Goal: Information Seeking & Learning: Learn about a topic

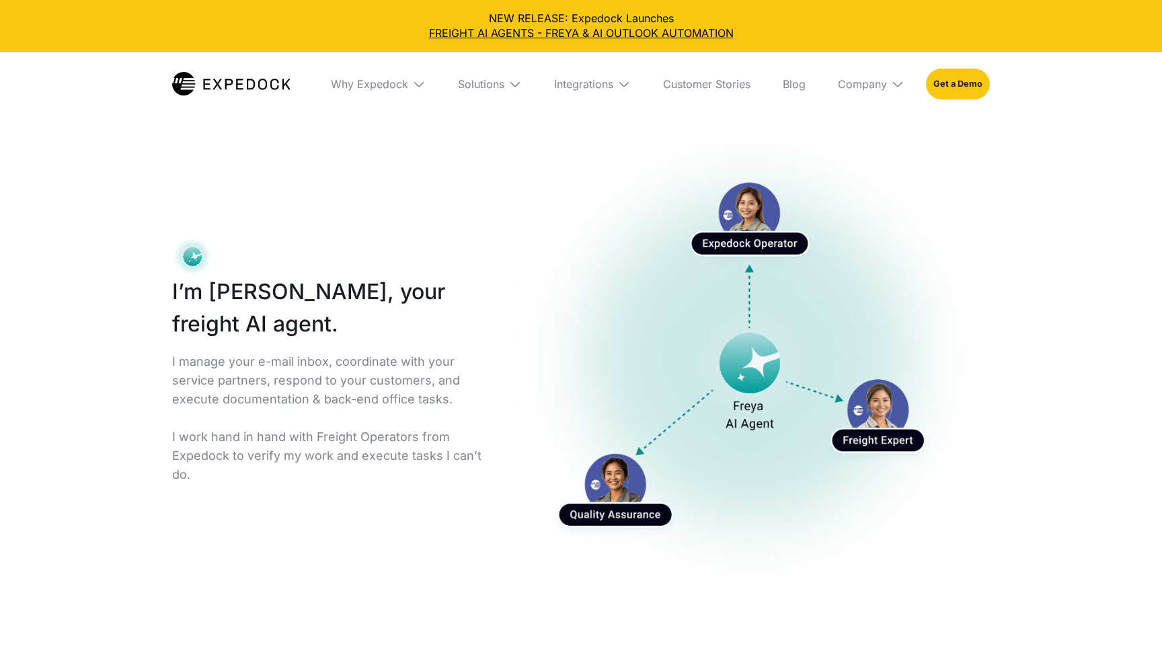
select select
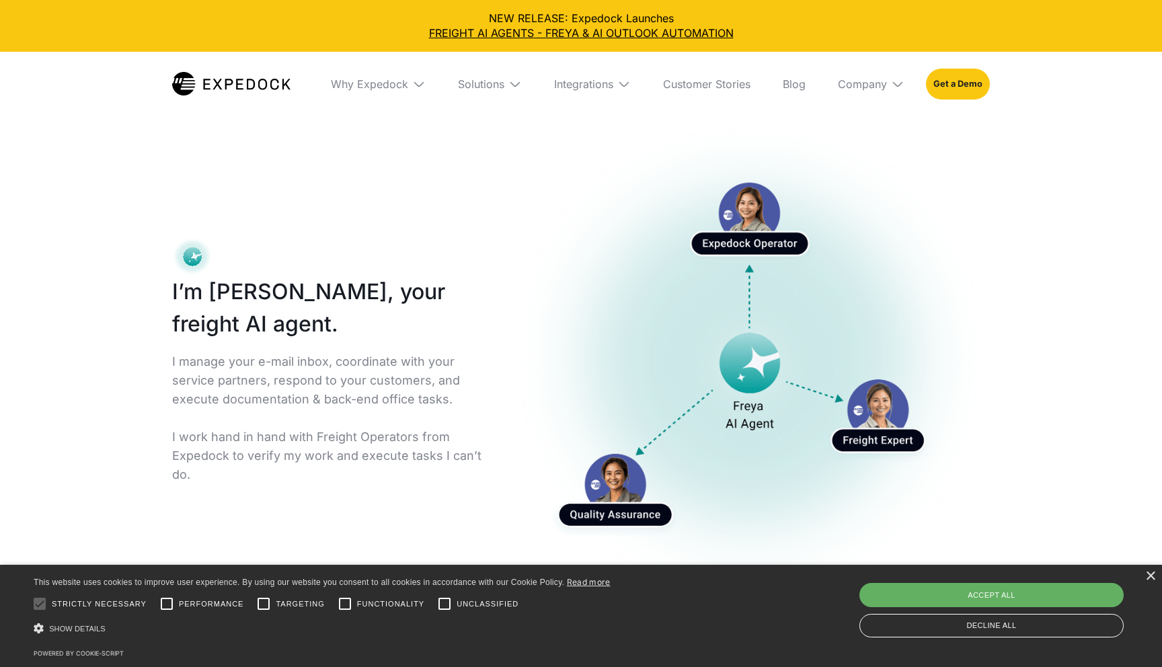
click at [945, 602] on div "Accept all" at bounding box center [991, 595] width 264 height 24
checkbox input "true"
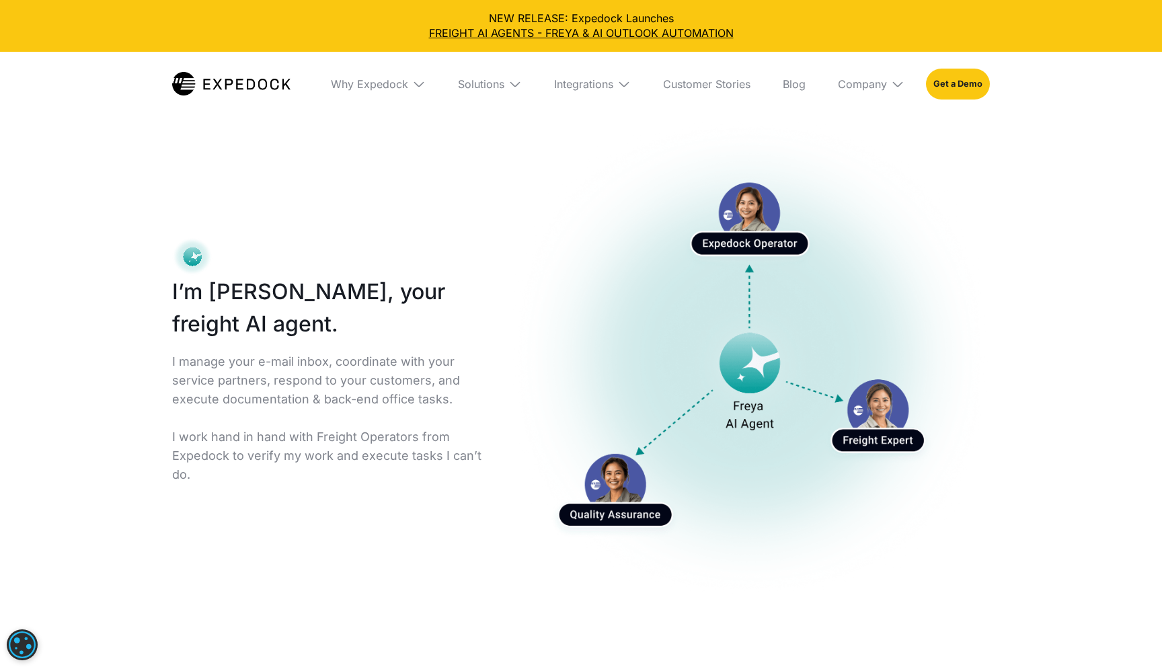
click at [227, 91] on img at bounding box center [231, 84] width 118 height 24
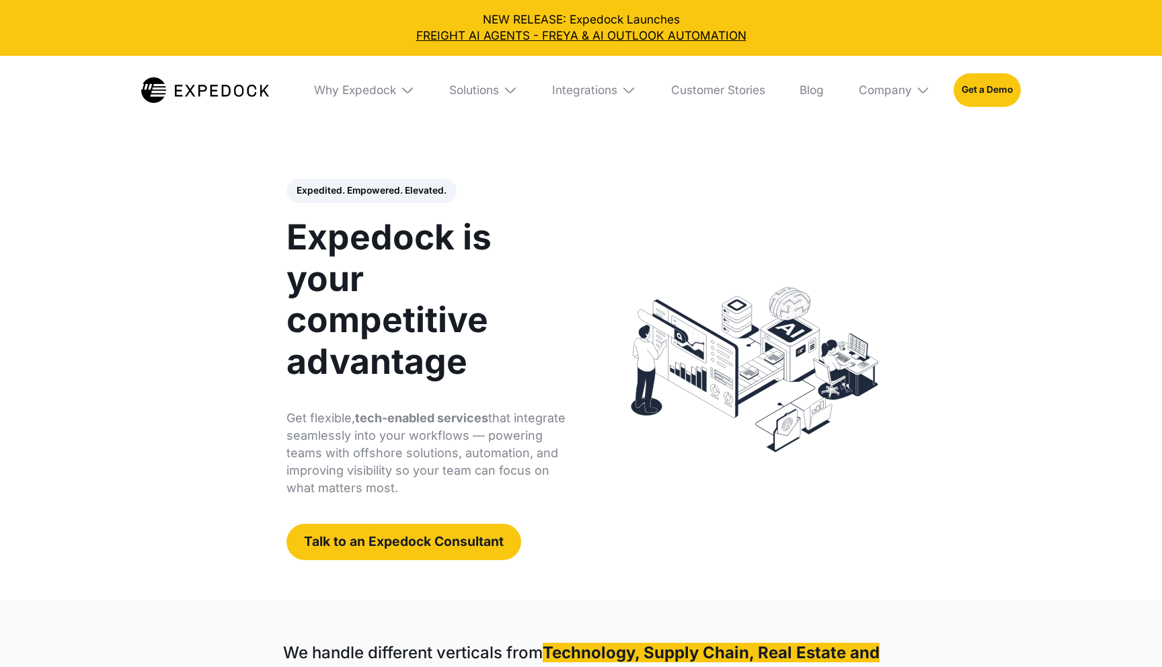
select select
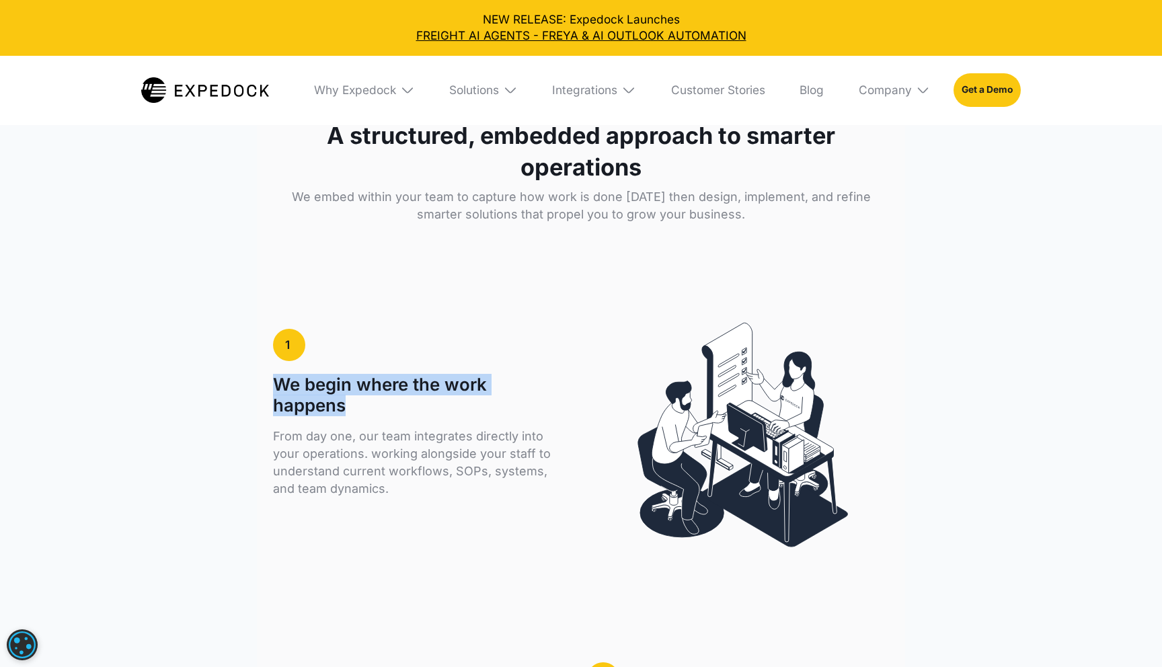
scroll to position [2146, 0]
drag, startPoint x: 370, startPoint y: 386, endPoint x: 270, endPoint y: 362, distance: 103.6
copy h1 "We begin where the work happens"
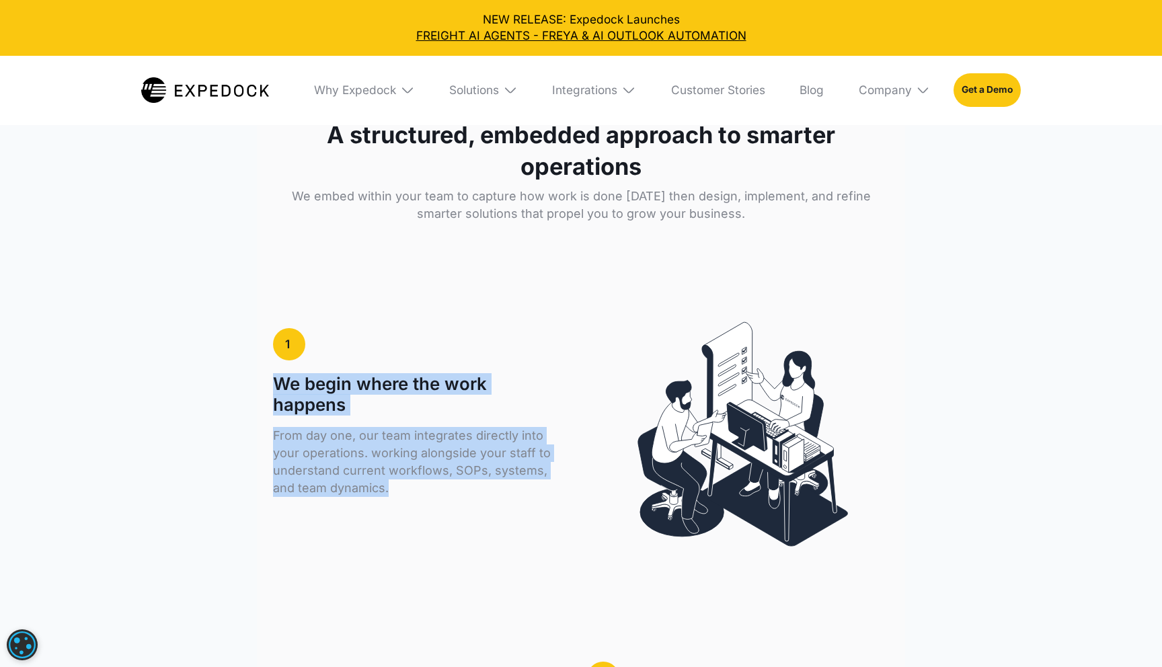
drag, startPoint x: 399, startPoint y: 476, endPoint x: 233, endPoint y: 346, distance: 210.7
copy div "We begin where the work happens From day one, our team integrates directly into…"
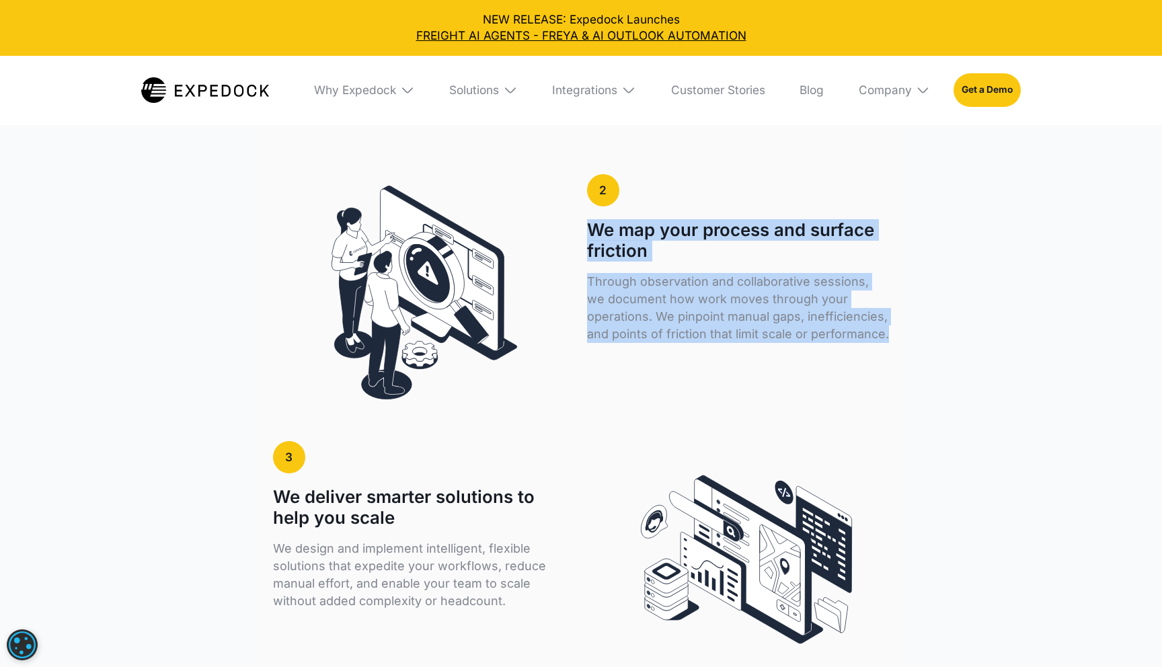
scroll to position [2634, 0]
drag, startPoint x: 844, startPoint y: 311, endPoint x: 584, endPoint y: 209, distance: 279.3
click at [584, 209] on div "HOW IT WORKS A structured, embedded approach to smarter operations We embed wit…" at bounding box center [581, 470] width 1162 height 1816
copy div "We map your process and surface friction Through observation and collaborative …"
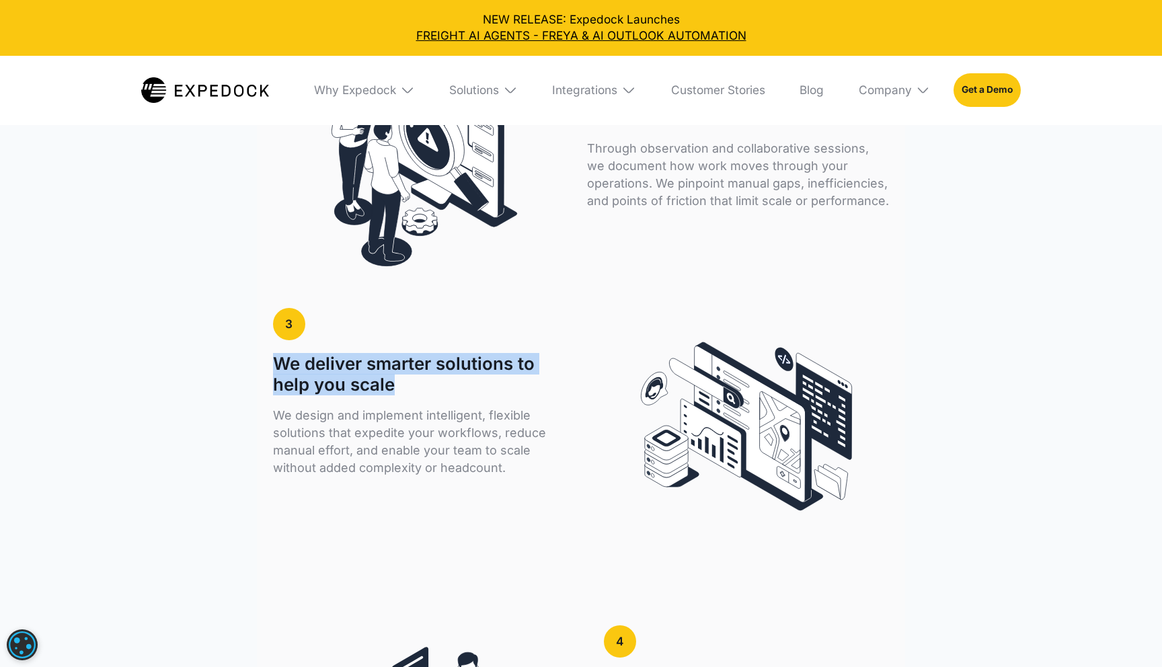
scroll to position [2767, 0]
drag, startPoint x: 279, startPoint y: 335, endPoint x: 413, endPoint y: 356, distance: 135.4
click at [413, 356] on h1 "We deliver smarter solutions to help you scale" at bounding box center [415, 374] width 284 height 42
copy h1 "We deliver smarter solutions to help you scale"
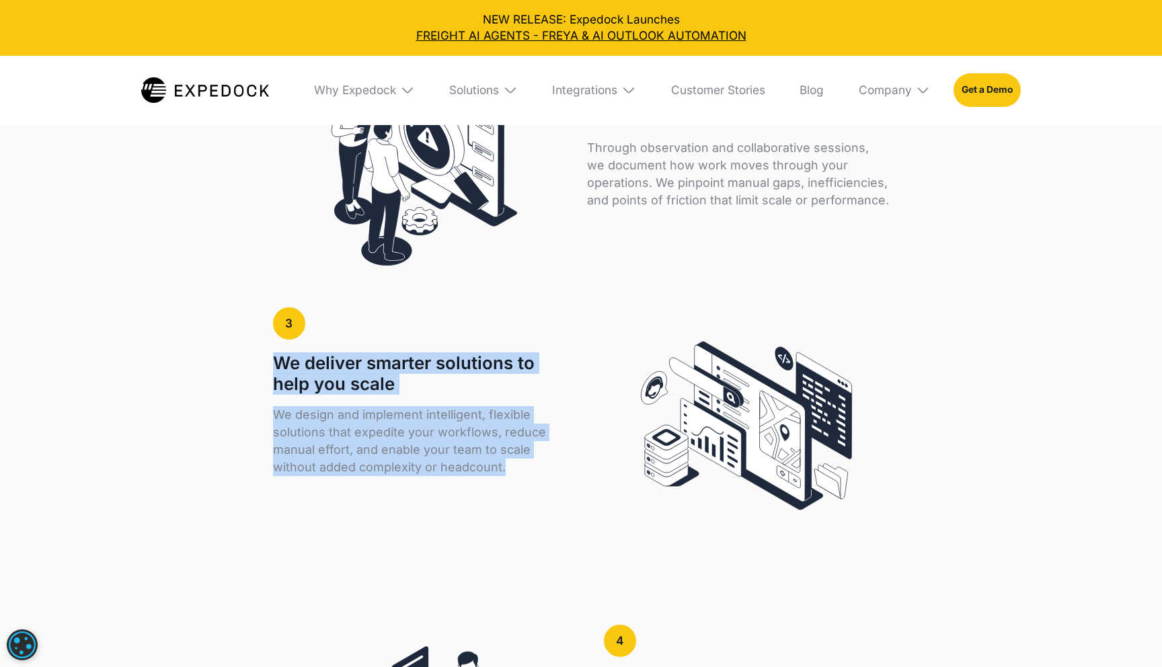
drag, startPoint x: 540, startPoint y: 450, endPoint x: 216, endPoint y: 330, distance: 345.7
click at [216, 330] on div "HOW IT WORKS A structured, embedded approach to smarter operations We embed wit…" at bounding box center [581, 337] width 1162 height 1816
copy div "We deliver smarter solutions to help you scale We design and implement intellig…"
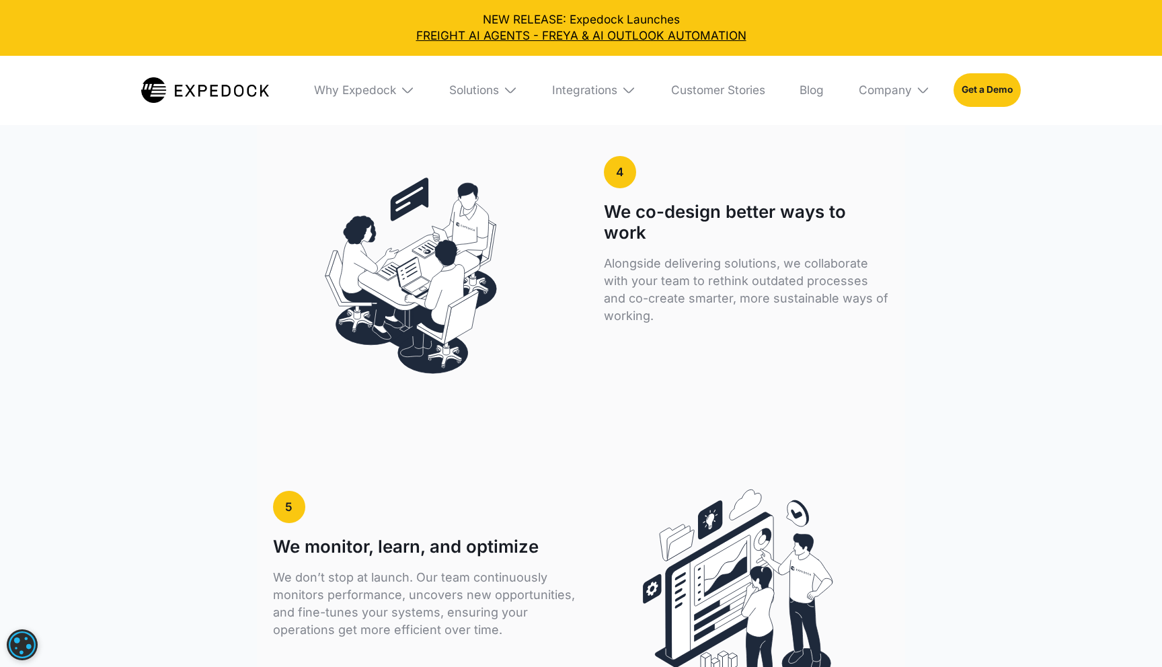
scroll to position [3236, 0]
drag, startPoint x: 638, startPoint y: 204, endPoint x: 591, endPoint y: 184, distance: 51.2
click at [591, 184] on div "4 We co-design better ways to work Alongside delivering solutions, we collabora…" at bounding box center [580, 273] width 615 height 259
copy h1 "We co-design better ways to work"
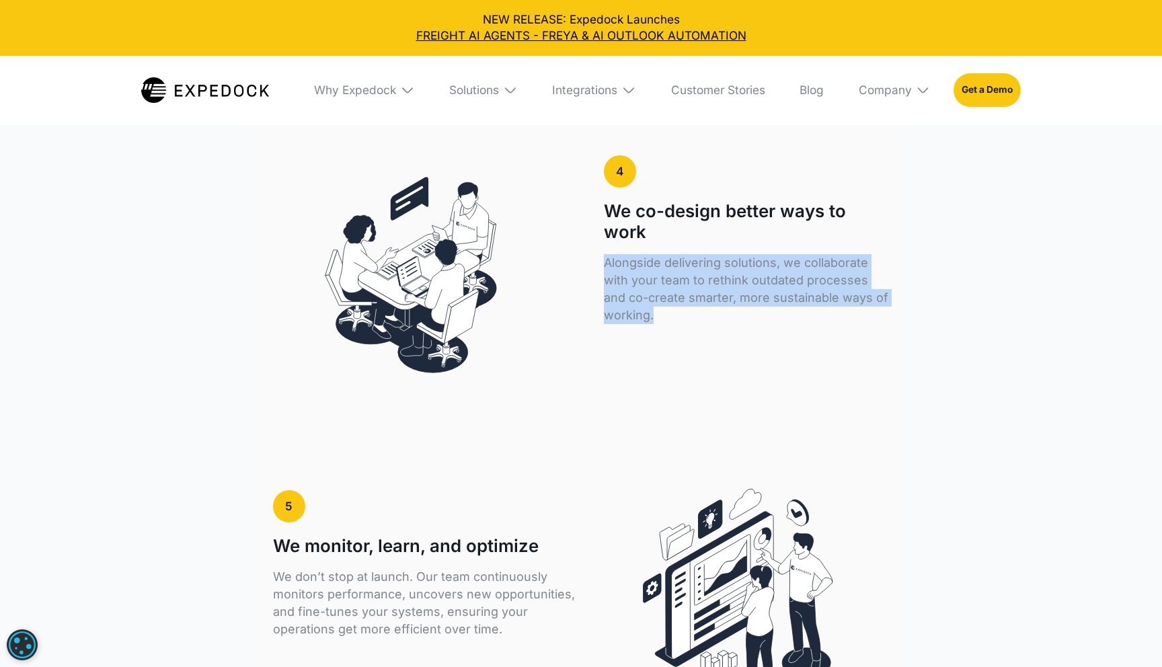
drag, startPoint x: 690, startPoint y: 296, endPoint x: 602, endPoint y: 230, distance: 110.0
click at [602, 230] on div "4 We co-design better ways to work Alongside delivering solutions, we collabora…" at bounding box center [580, 273] width 615 height 259
copy p "Alongside delivering solutions, we collaborate with your team to rethink outdat…"
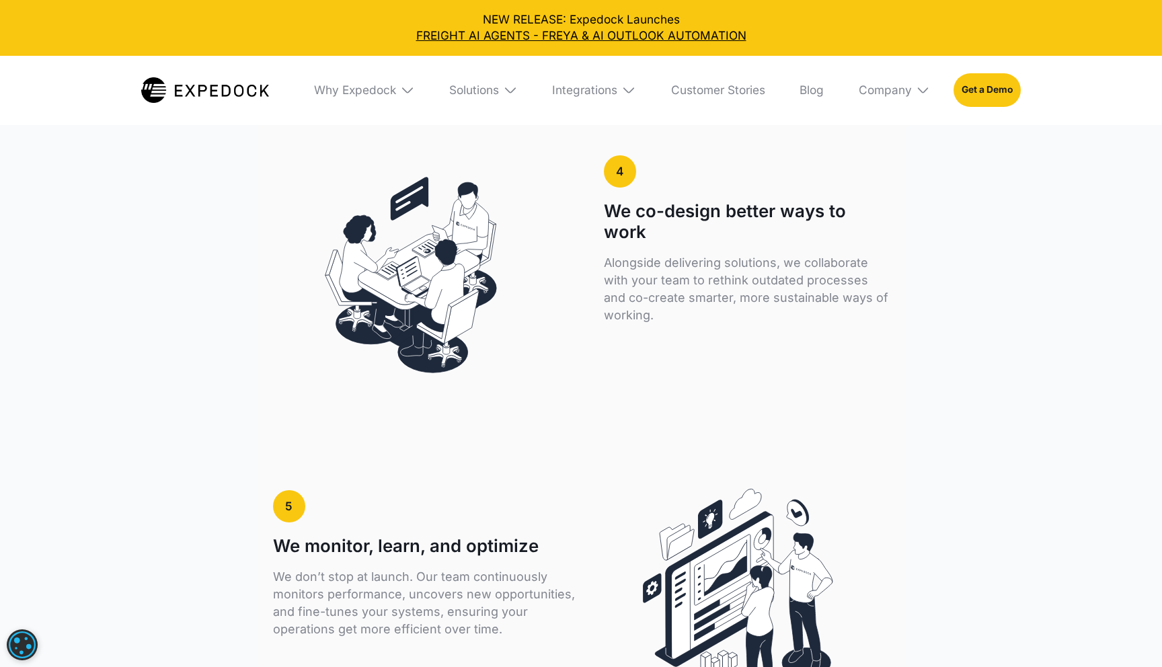
click at [725, 326] on div "Alongside delivering solutions, we collaborate with your team to rethink outdat…" at bounding box center [746, 302] width 284 height 97
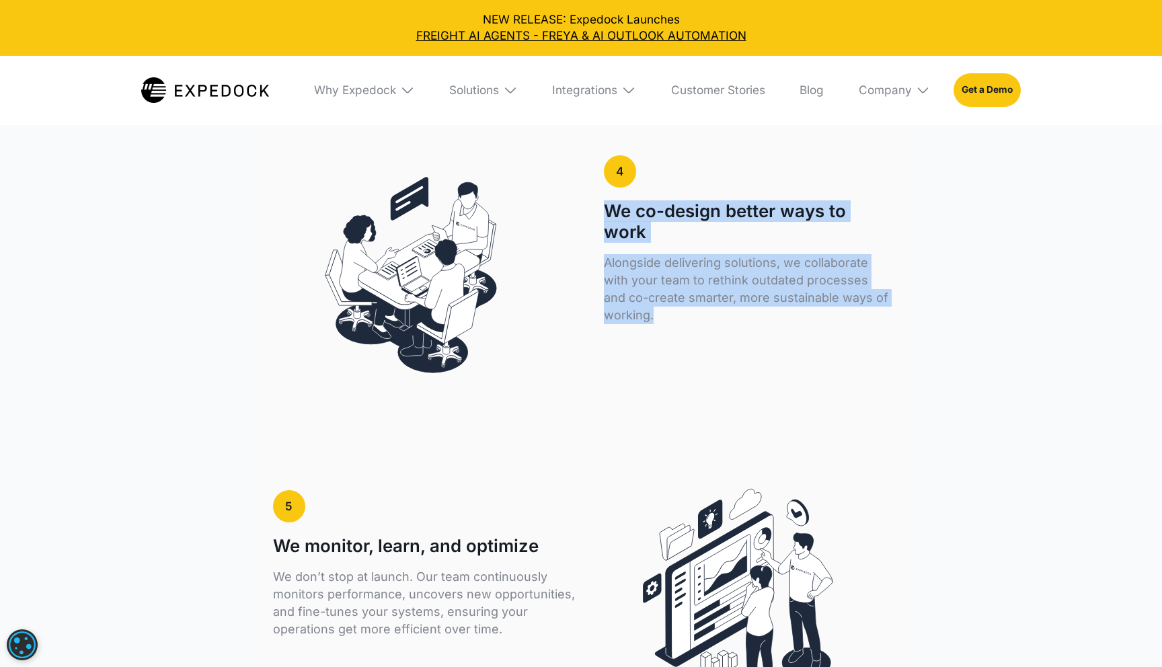
drag, startPoint x: 680, startPoint y: 303, endPoint x: 604, endPoint y: 184, distance: 141.7
click at [604, 183] on div "4 We co-design better ways to work Alongside delivering solutions, we collabora…" at bounding box center [746, 261] width 284 height 213
copy div "We co-design better ways to work Alongside delivering solutions, we collaborate…"
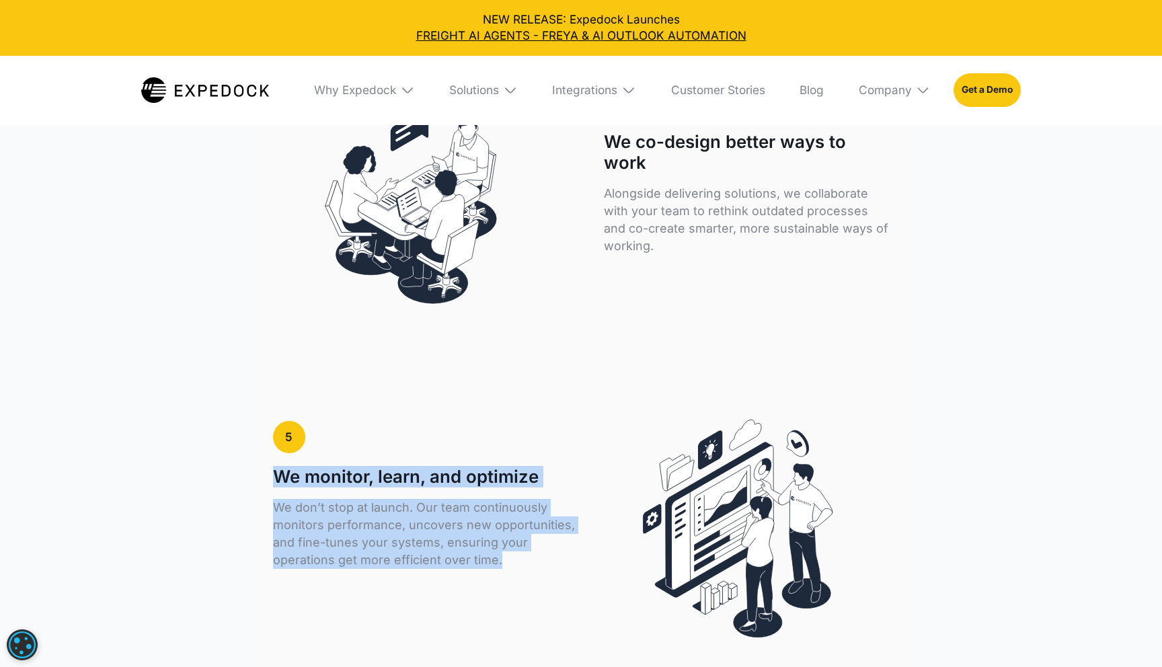
scroll to position [3306, 0]
drag, startPoint x: 509, startPoint y: 547, endPoint x: 270, endPoint y: 451, distance: 257.3
copy div "We monitor, learn, and optimize We don’t stop at launch. Our team continuously …"
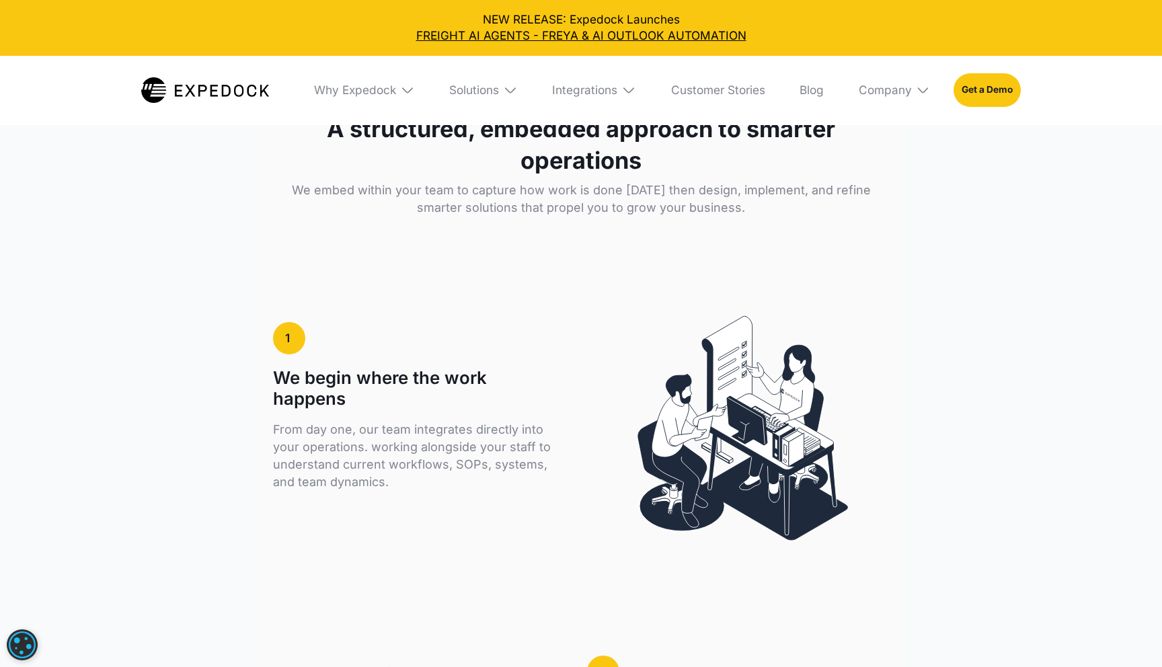
scroll to position [2152, 0]
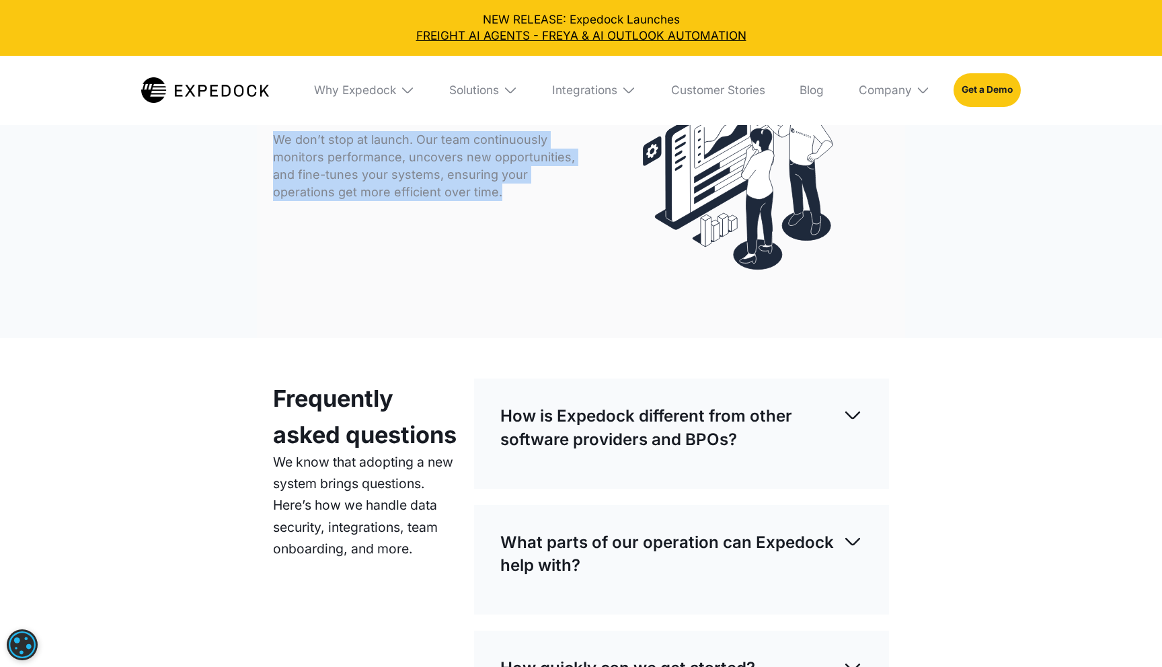
click at [610, 247] on img at bounding box center [737, 160] width 255 height 229
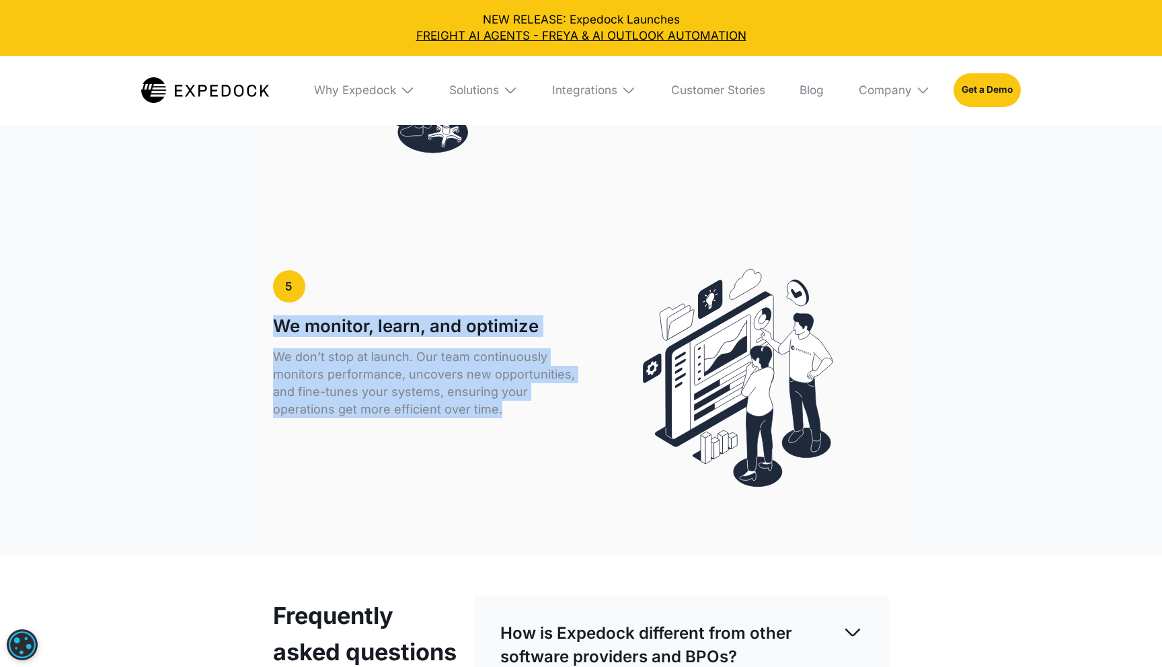
click at [704, 329] on img at bounding box center [737, 378] width 255 height 229
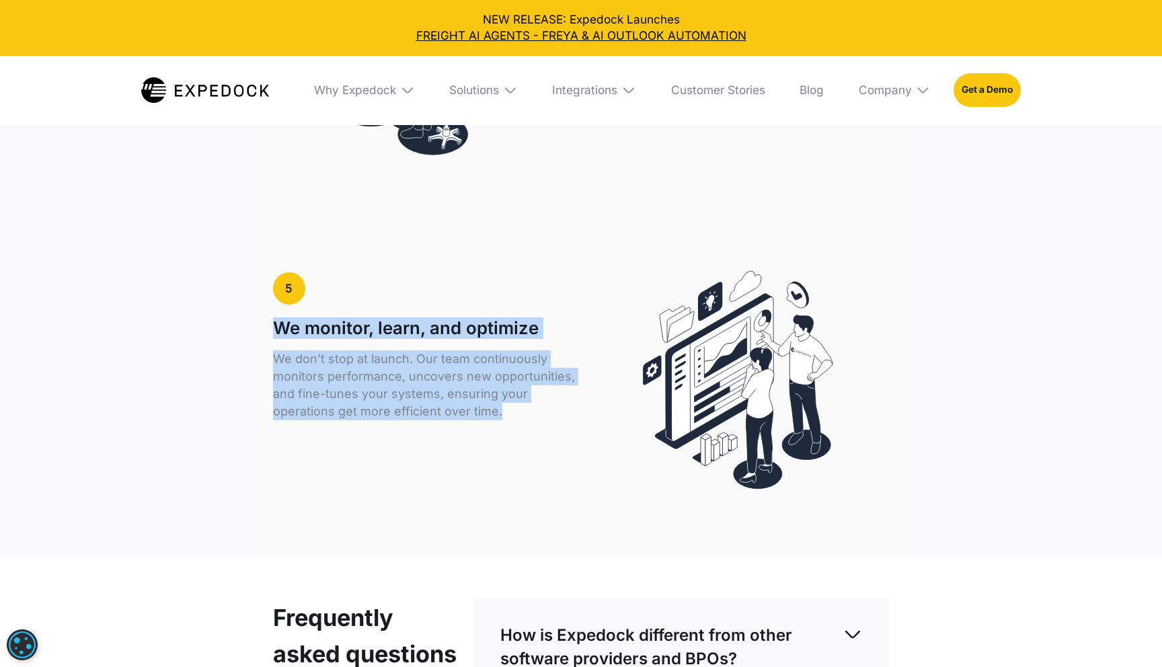
scroll to position [3454, 0]
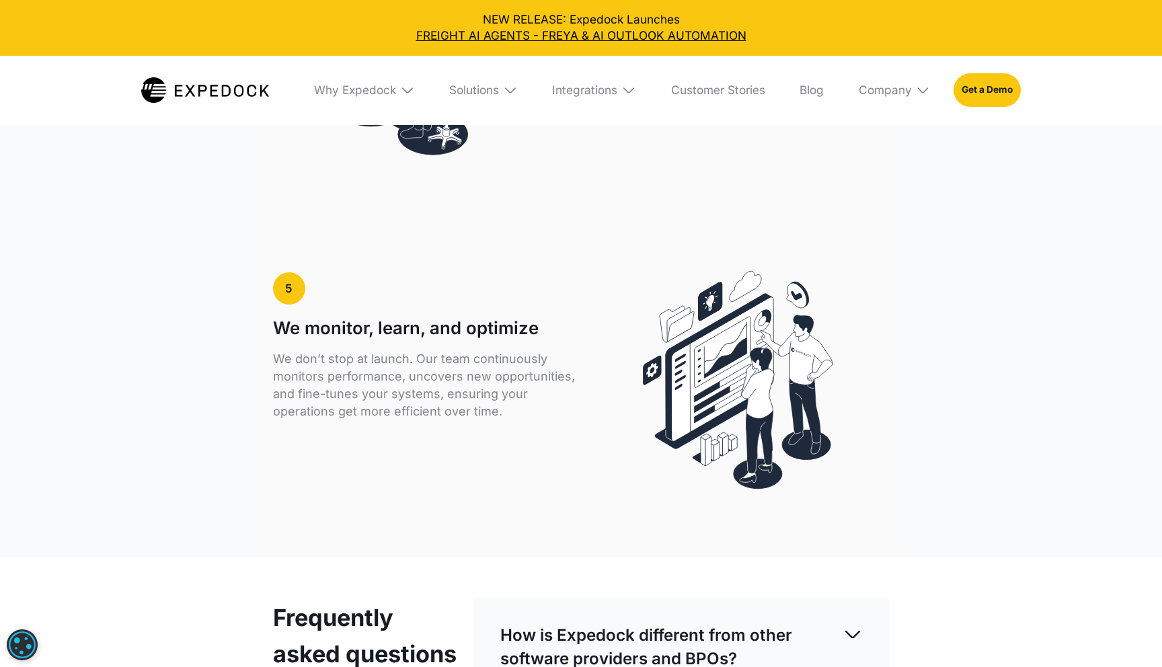
click at [445, 282] on div "5 We monitor, learn, and optimize" at bounding box center [406, 310] width 266 height 77
drag, startPoint x: 509, startPoint y: 298, endPoint x: 276, endPoint y: 298, distance: 233.3
click at [276, 298] on div "5 We monitor, learn, and optimize We don’t stop at launch. Our team continuousl…" at bounding box center [424, 368] width 302 height 192
copy h1 "We monitor, learn, and optimize"
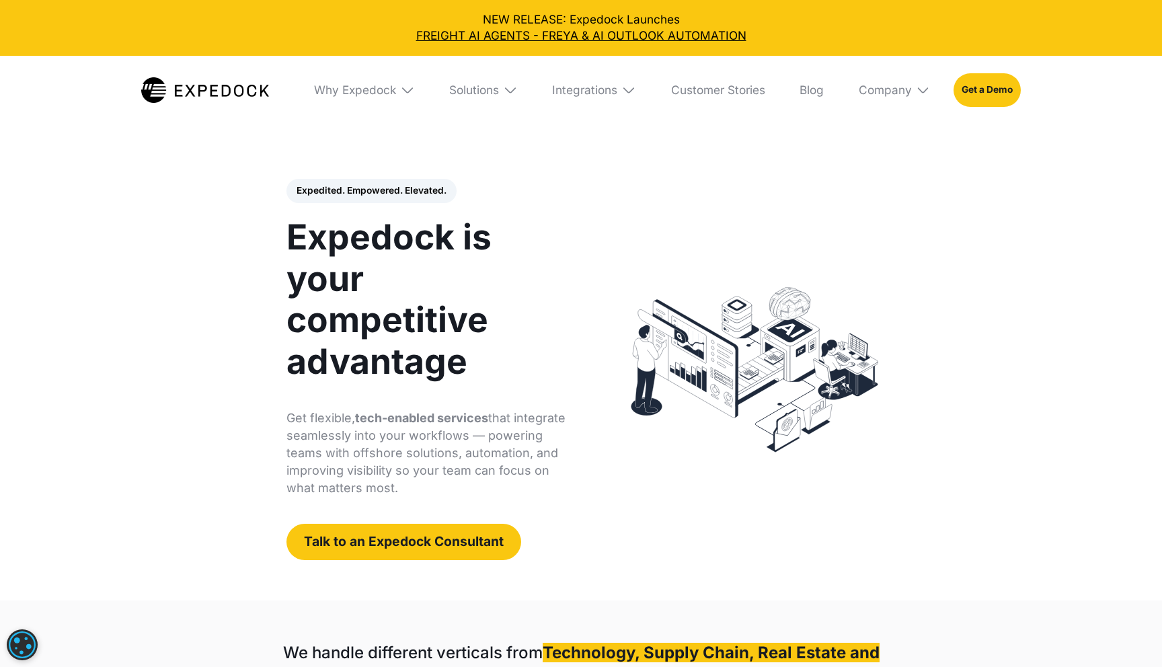
scroll to position [0, 0]
